Goal: Use online tool/utility: Utilize a website feature to perform a specific function

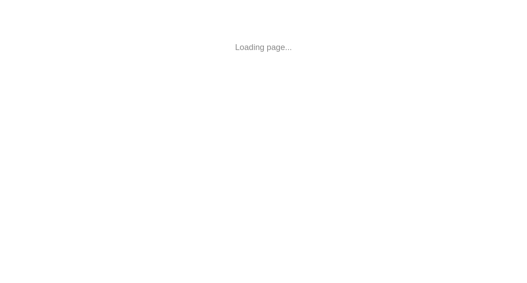
click at [202, 67] on html "Loading page..." at bounding box center [263, 47] width 527 height 95
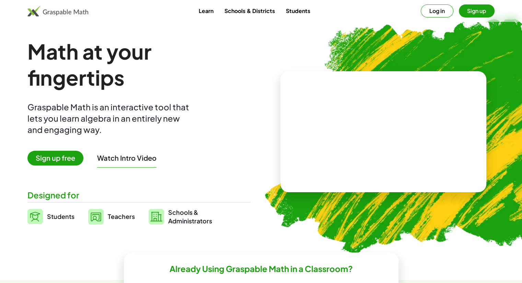
click at [452, 13] on button "Log in" at bounding box center [437, 10] width 33 height 13
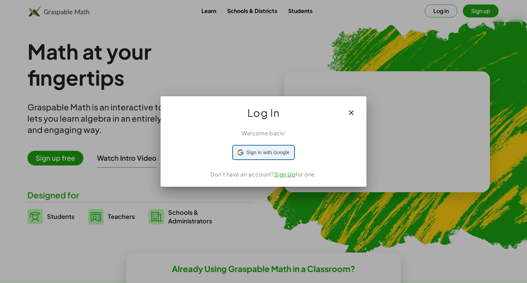
click at [275, 153] on span "Sign in with Google" at bounding box center [267, 152] width 43 height 7
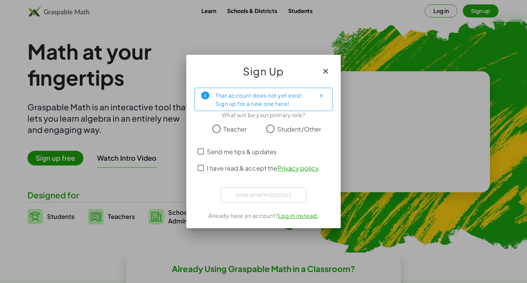
click at [246, 131] on span "Teacher" at bounding box center [234, 129] width 23 height 9
click at [229, 164] on span "I have read & accept the Privacy policy ." at bounding box center [263, 168] width 113 height 9
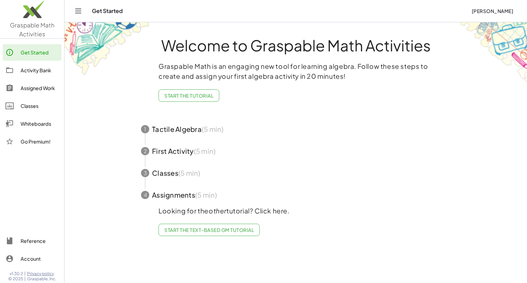
click at [257, 135] on span "button" at bounding box center [296, 129] width 326 height 22
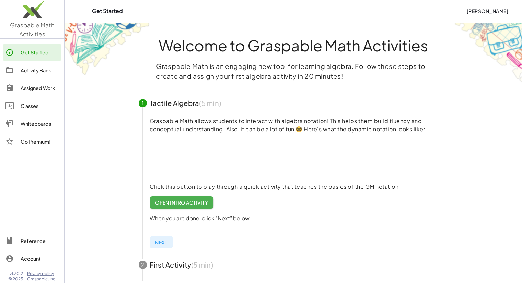
click at [201, 200] on span "Open Intro Activity" at bounding box center [181, 203] width 53 height 6
click at [40, 18] on img at bounding box center [32, 11] width 64 height 29
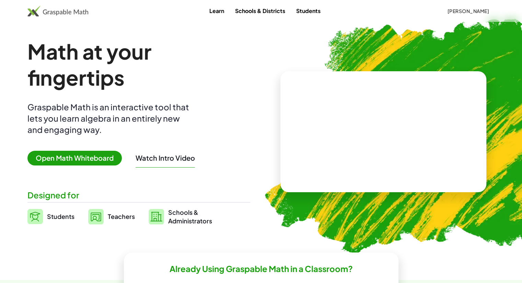
click at [85, 156] on span "Open Math Whiteboard" at bounding box center [74, 158] width 94 height 15
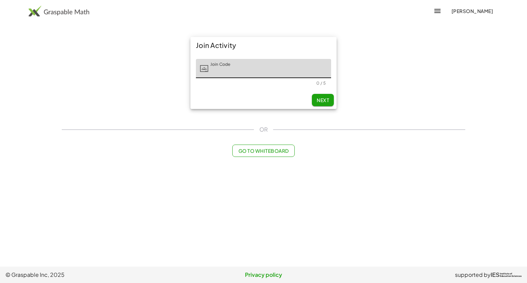
click at [268, 153] on span "Go to Whiteboard" at bounding box center [263, 151] width 50 height 6
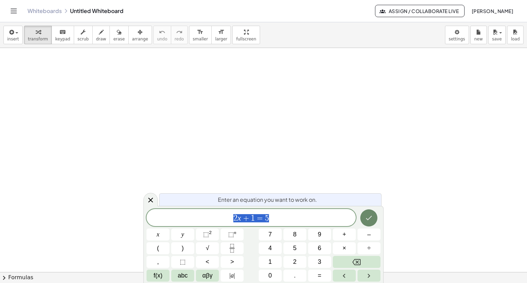
click at [364, 216] on button "Done" at bounding box center [368, 218] width 17 height 17
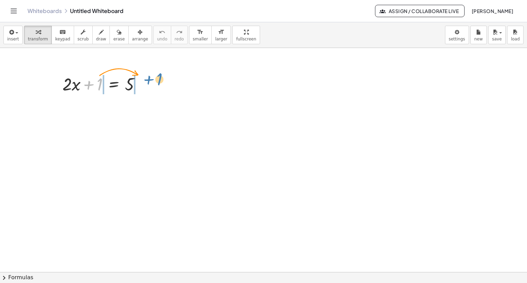
drag, startPoint x: 99, startPoint y: 82, endPoint x: 159, endPoint y: 81, distance: 60.4
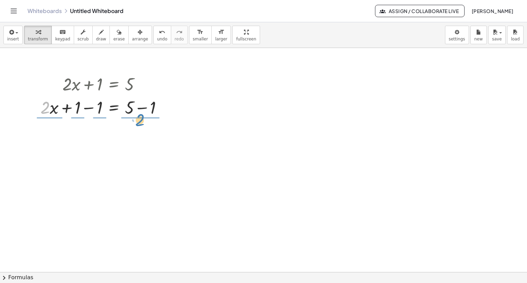
drag, startPoint x: 44, startPoint y: 109, endPoint x: 139, endPoint y: 121, distance: 95.5
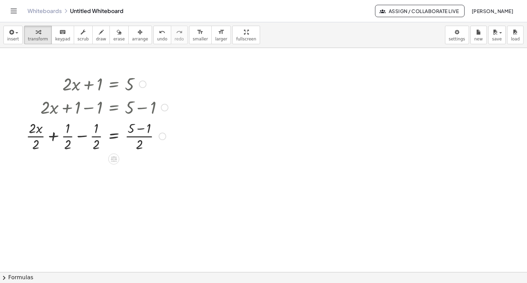
click at [81, 138] on div at bounding box center [97, 136] width 149 height 34
click at [142, 162] on div at bounding box center [97, 170] width 149 height 34
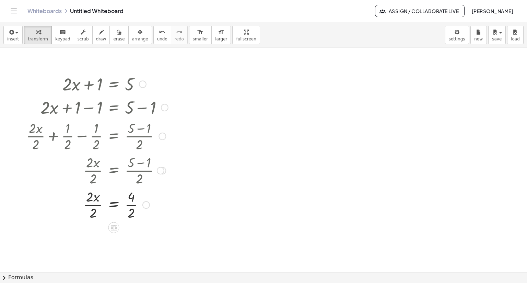
click at [132, 201] on div at bounding box center [97, 204] width 149 height 34
click at [89, 233] on div at bounding box center [97, 239] width 149 height 34
click at [93, 245] on div at bounding box center [97, 239] width 149 height 34
click at [97, 251] on div "+ · 2 · x + 1 = 5 + · 2 · x + 1 − 1 = + 5 − 1 + · 2 · x · 2 + · 1 · 2 − · 1 · 2…" at bounding box center [94, 160] width 157 height 181
click at [145, 242] on div at bounding box center [143, 240] width 8 height 8
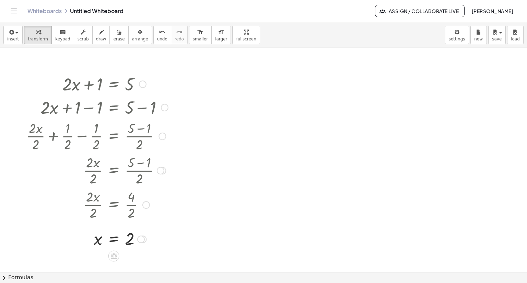
click at [144, 241] on div "Transform line Copy line as LaTeX Copy derivation as LaTeX Expand new lines: On" at bounding box center [141, 240] width 8 height 8
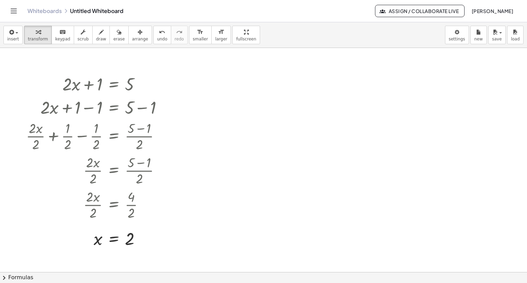
click at [36, 9] on link "Whiteboards" at bounding box center [44, 11] width 34 height 7
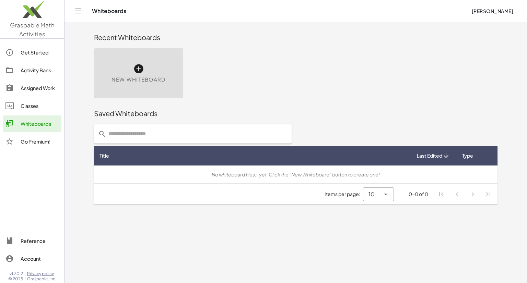
click at [160, 78] on span "New Whiteboard" at bounding box center [138, 80] width 54 height 8
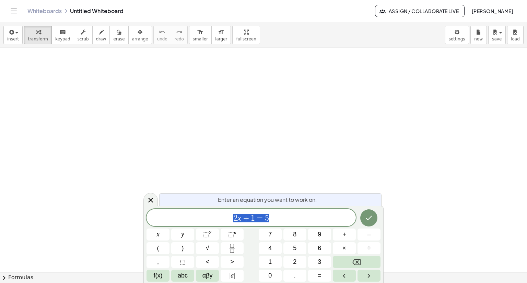
click at [328, 216] on span "2 x + 1 = 5" at bounding box center [250, 219] width 209 height 10
click at [328, 216] on span "2 x + 1 = 5 ​" at bounding box center [250, 219] width 209 height 10
drag, startPoint x: 271, startPoint y: 221, endPoint x: 216, endPoint y: 214, distance: 55.3
click at [216, 214] on span "2 x + 1 = 5" at bounding box center [250, 219] width 209 height 10
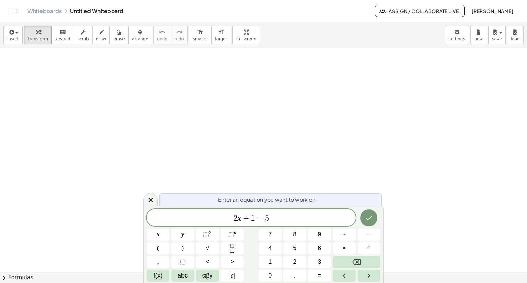
click at [299, 215] on span "2 x + 1 = 5 ​" at bounding box center [250, 219] width 209 height 10
drag, startPoint x: 279, startPoint y: 223, endPoint x: 254, endPoint y: 217, distance: 25.0
click at [254, 217] on div "** 2 x + 1 = 5" at bounding box center [250, 217] width 209 height 17
click at [500, 35] on div "button" at bounding box center [497, 32] width 10 height 8
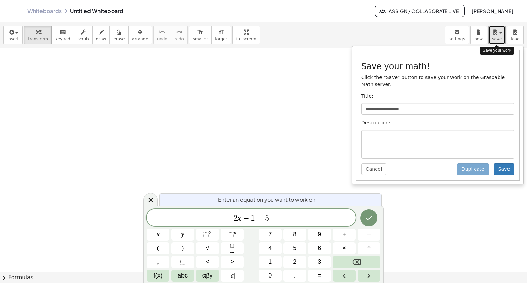
click at [500, 35] on div "button" at bounding box center [497, 32] width 10 height 8
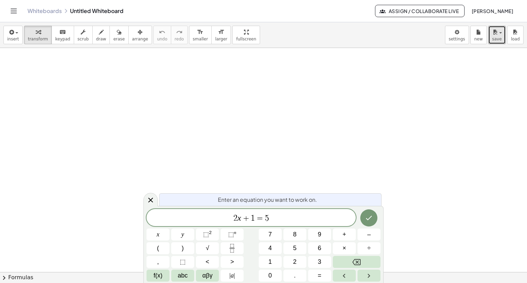
click at [488, 146] on div at bounding box center [263, 272] width 527 height 449
